Goal: Transaction & Acquisition: Book appointment/travel/reservation

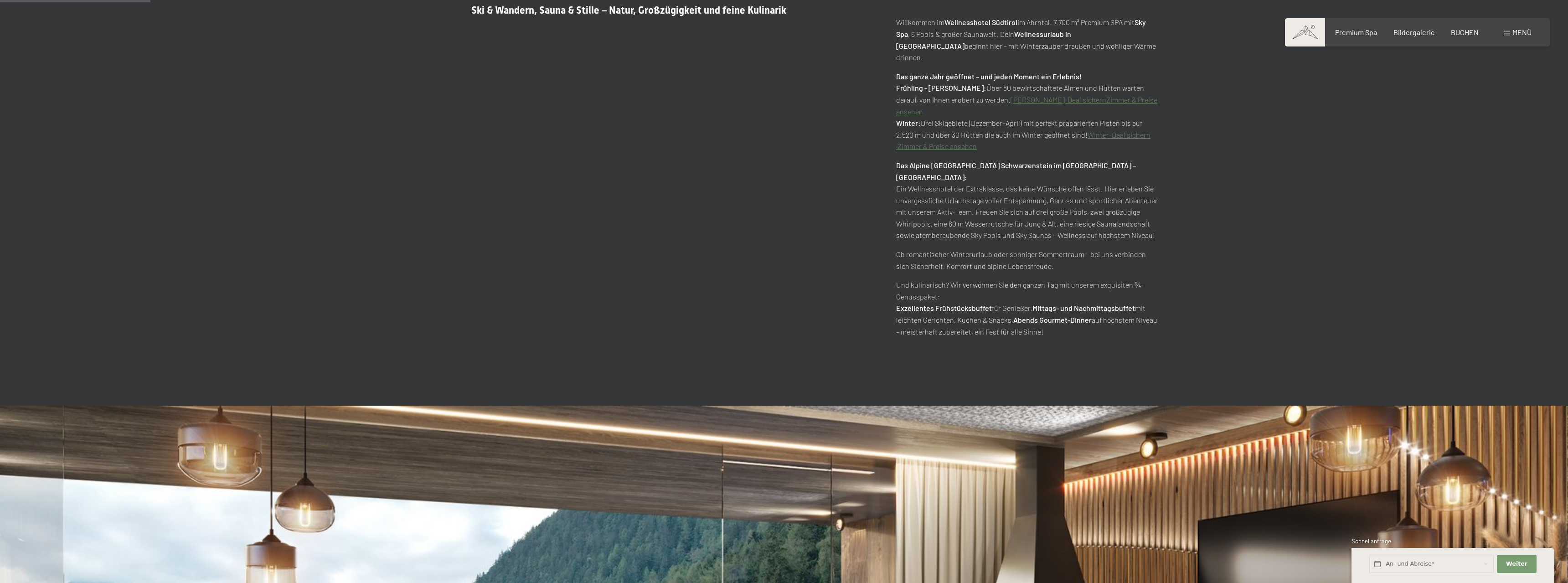
scroll to position [697, 0]
click at [1467, 33] on span "BUCHEN" at bounding box center [1465, 31] width 28 height 9
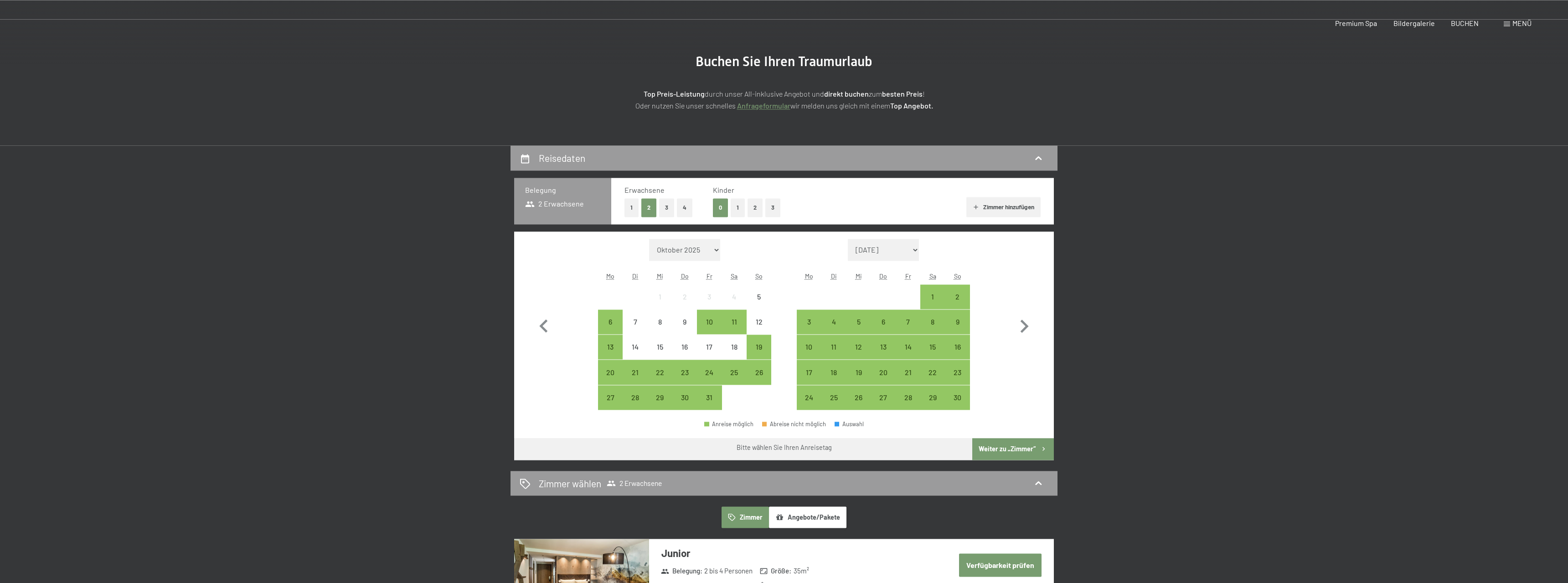
scroll to position [140, 0]
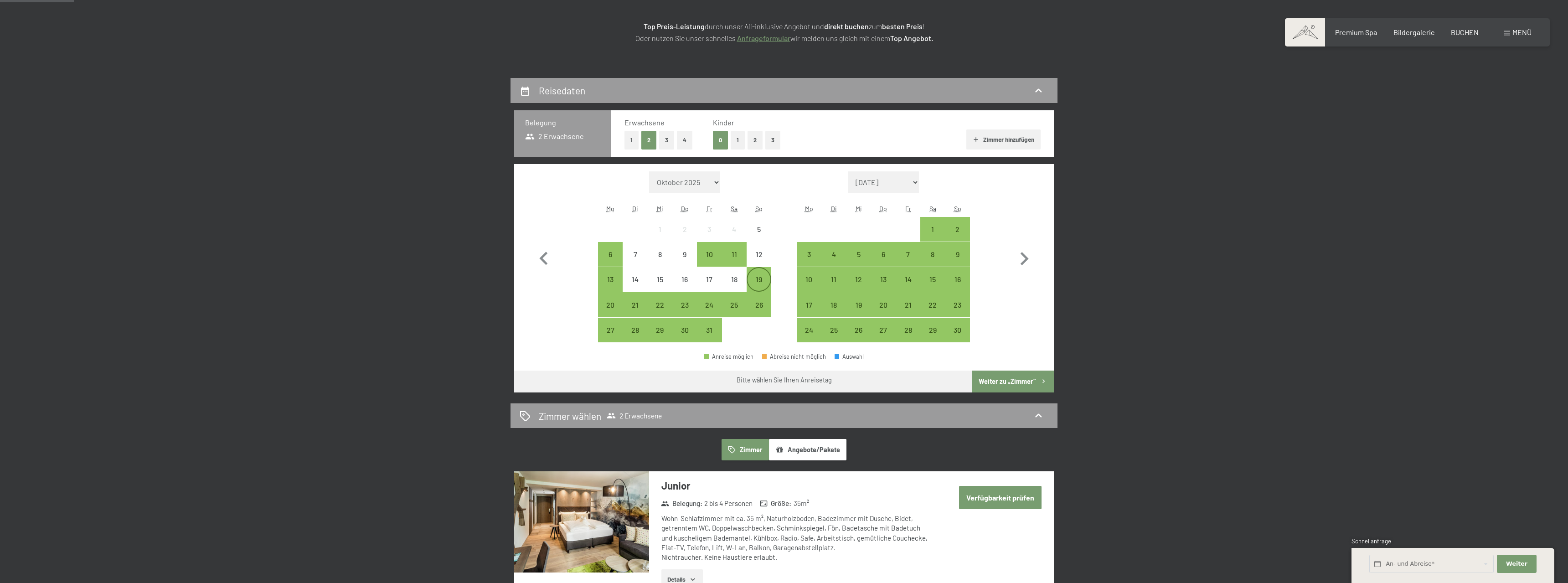
click at [761, 281] on div "19" at bounding box center [759, 288] width 23 height 23
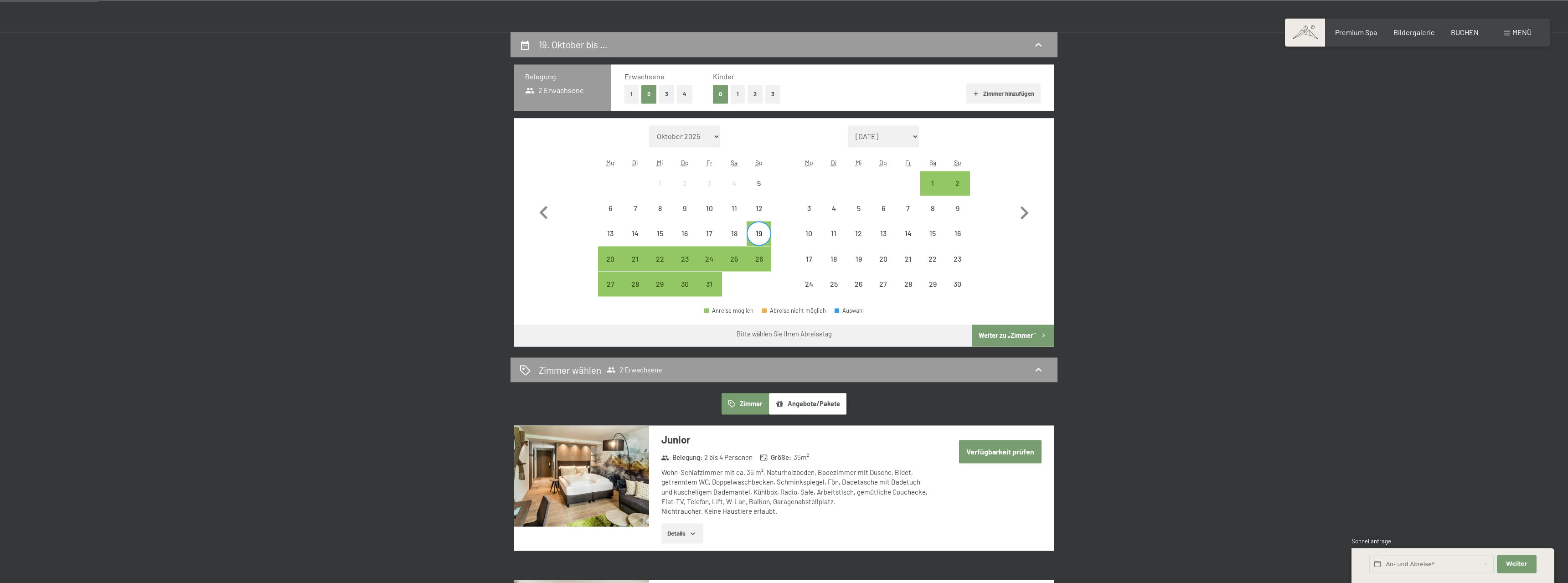
scroll to position [186, 0]
click at [682, 283] on div "30" at bounding box center [685, 291] width 23 height 23
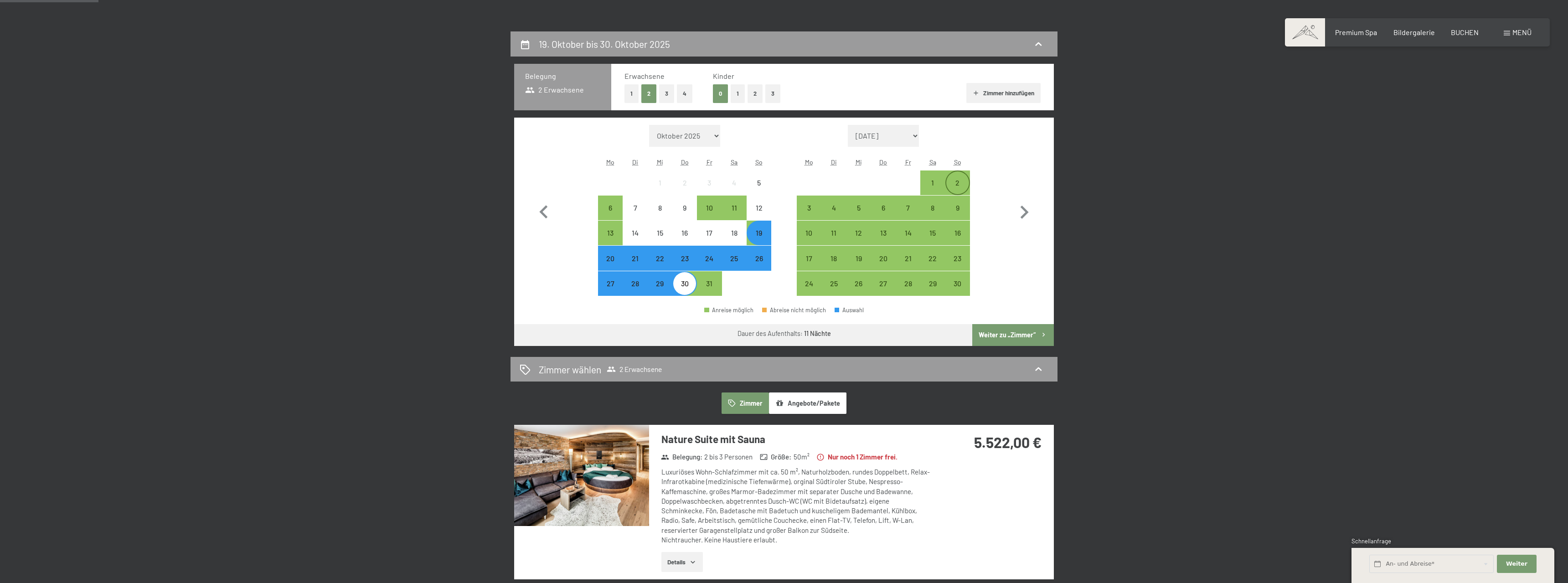
click at [960, 179] on div "2" at bounding box center [958, 191] width 23 height 23
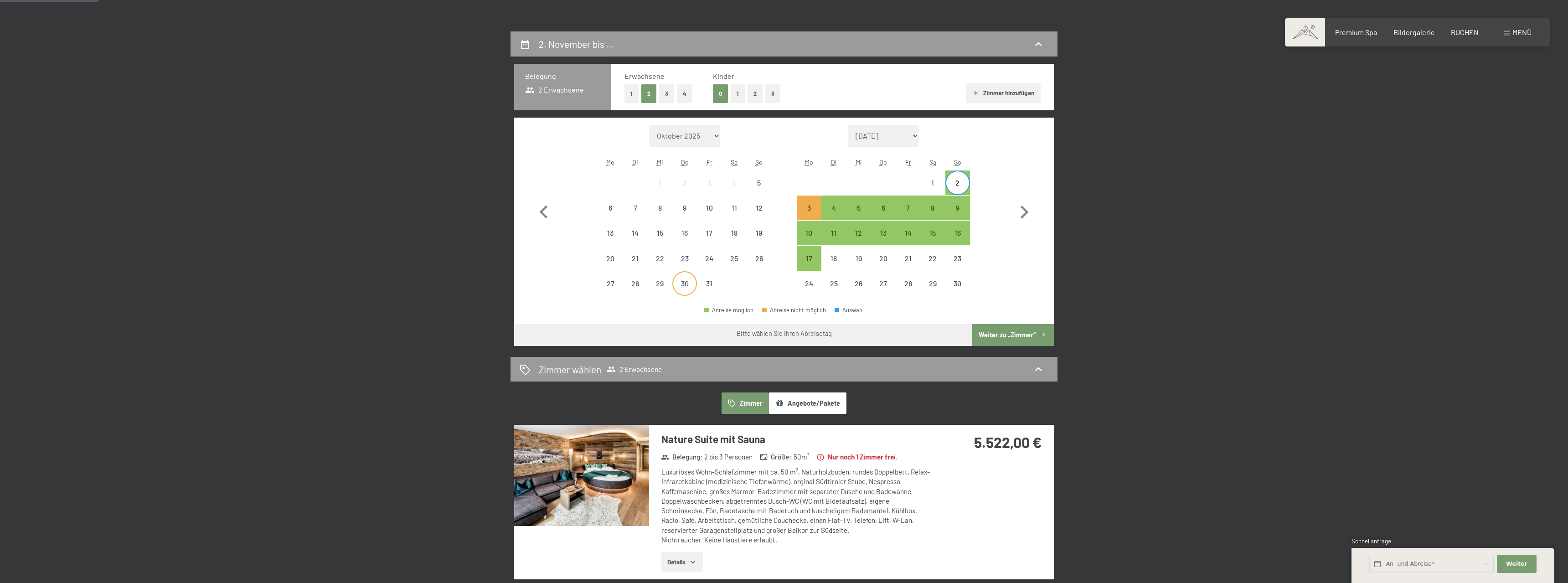
click at [681, 282] on div "30" at bounding box center [685, 291] width 23 height 23
click at [955, 179] on div "2" at bounding box center [958, 191] width 23 height 23
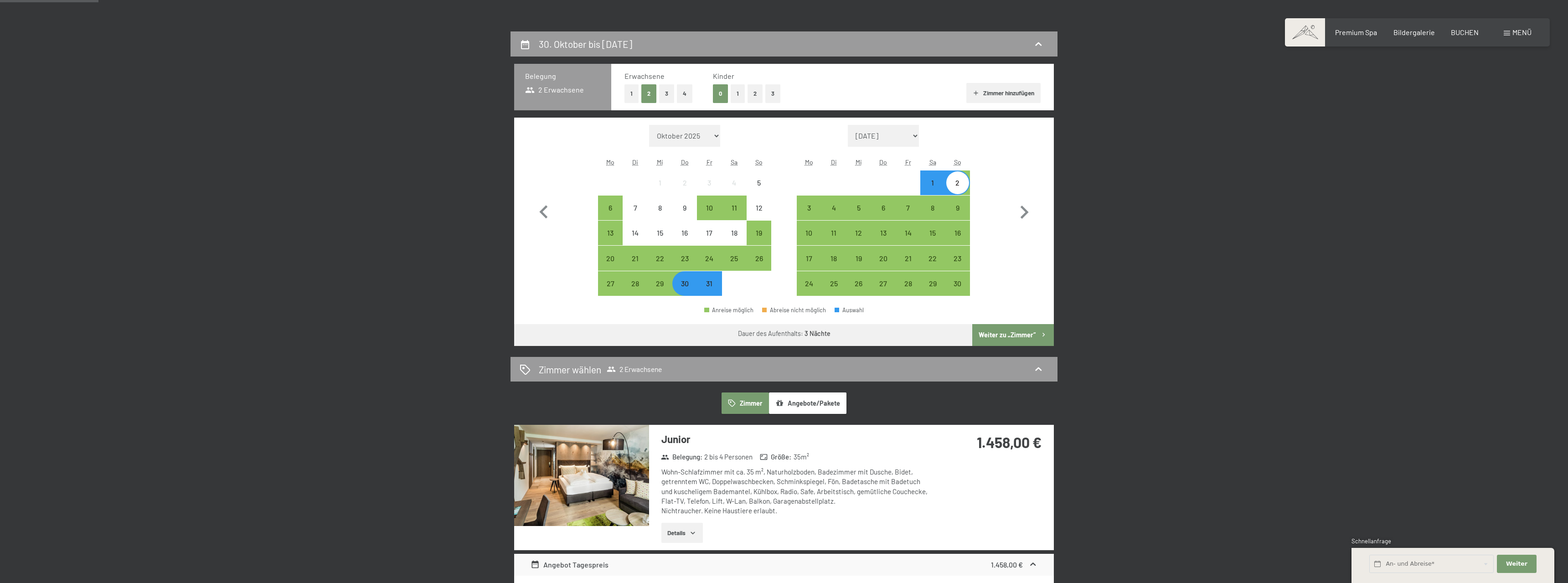
click at [1003, 336] on button "Weiter zu „Zimmer“" at bounding box center [1013, 335] width 82 height 22
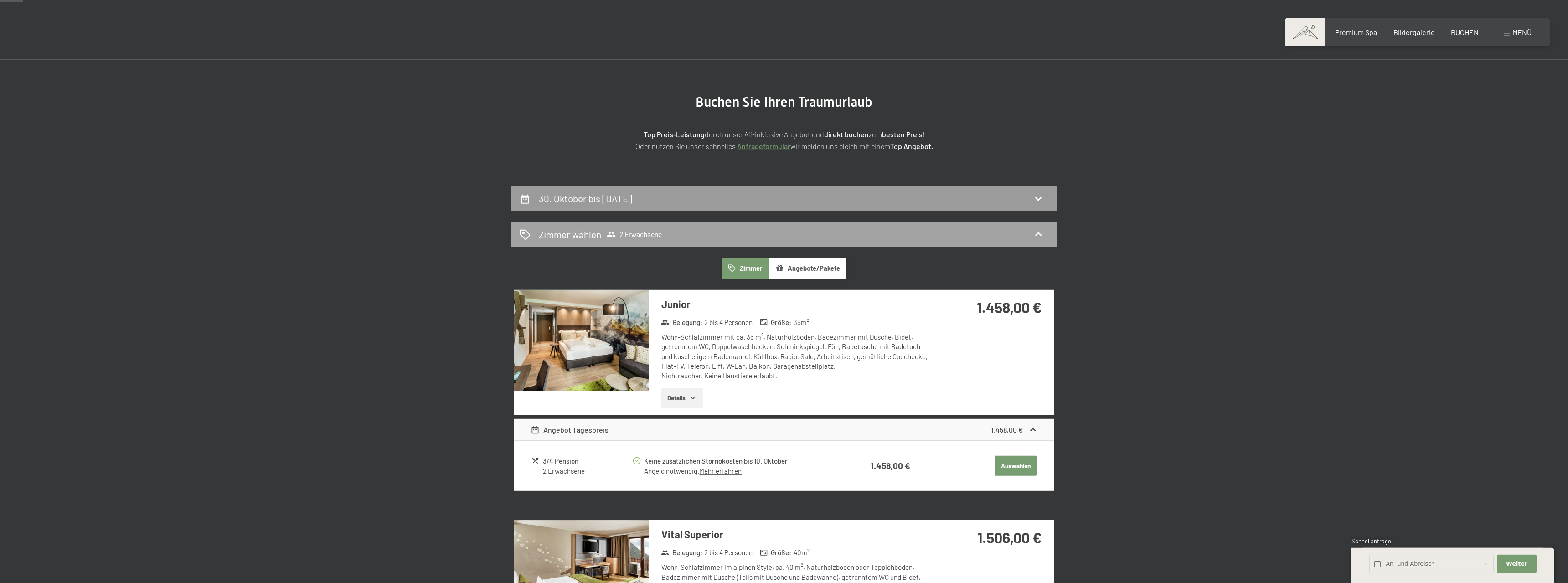
scroll to position [0, 0]
